Goal: Go to known website: Access a specific website the user already knows

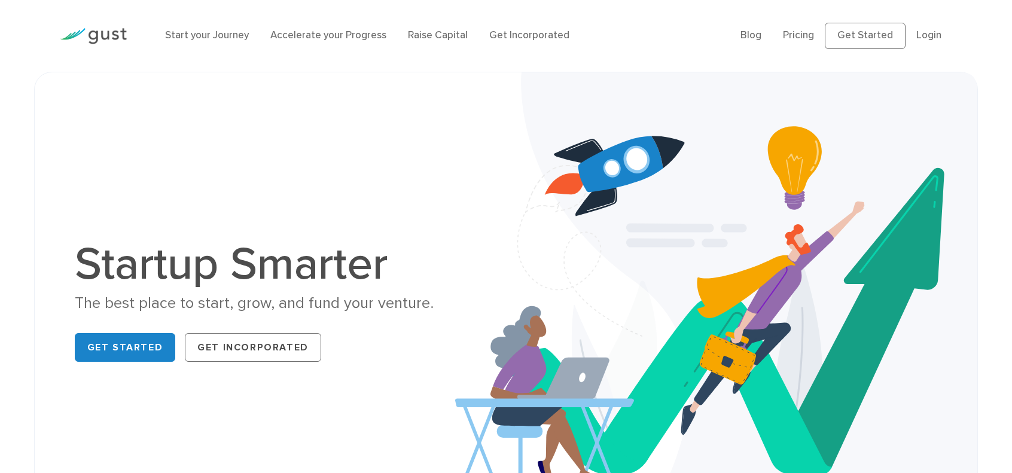
click at [126, 40] on img at bounding box center [93, 36] width 67 height 16
drag, startPoint x: 936, startPoint y: 0, endPoint x: 704, endPoint y: 116, distance: 259.5
click at [704, 116] on img at bounding box center [716, 304] width 522 height 464
click at [926, 40] on link "Login" at bounding box center [928, 35] width 25 height 12
